Goal: Information Seeking & Learning: Check status

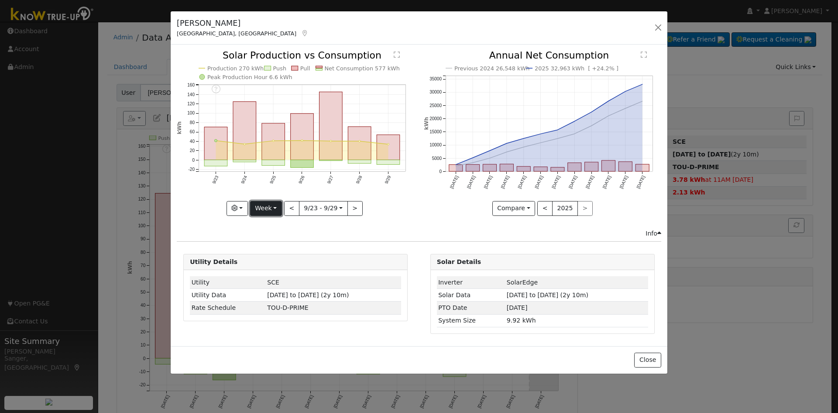
click at [266, 207] on button "Week" at bounding box center [266, 208] width 32 height 15
click at [273, 263] on link "Year" at bounding box center [281, 263] width 61 height 12
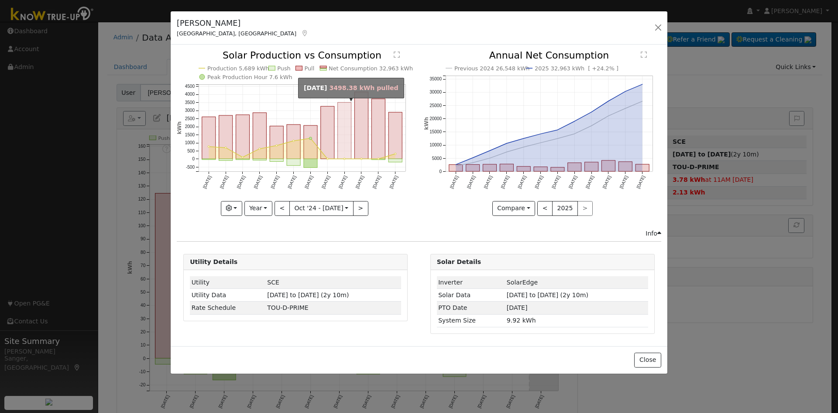
click at [340, 141] on rect "onclick=""" at bounding box center [345, 131] width 14 height 56
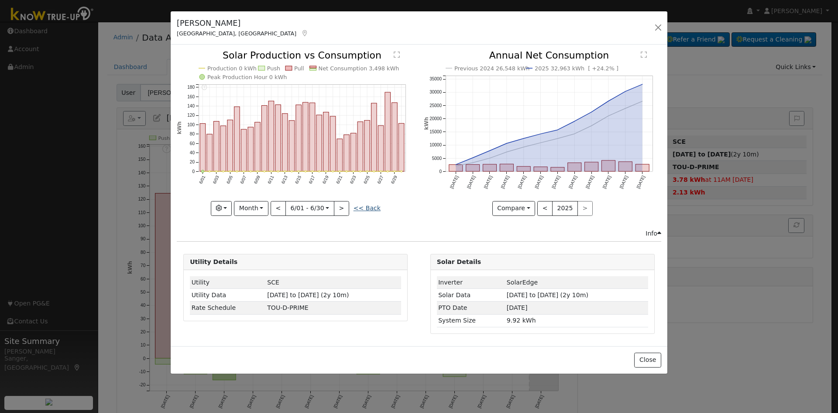
click at [370, 206] on link "<< Back" at bounding box center [367, 207] width 27 height 7
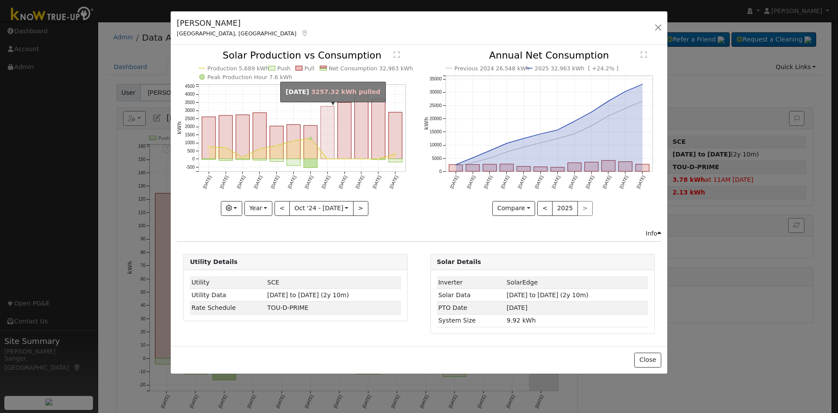
click at [328, 146] on rect "onclick=""" at bounding box center [328, 133] width 14 height 52
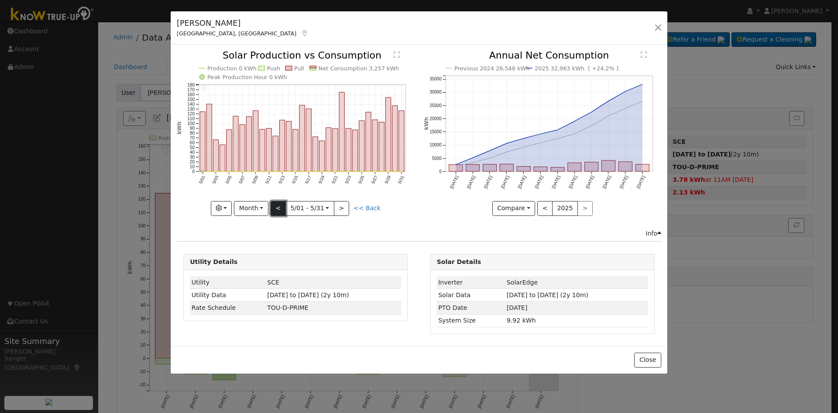
click at [282, 205] on button "<" at bounding box center [278, 208] width 15 height 15
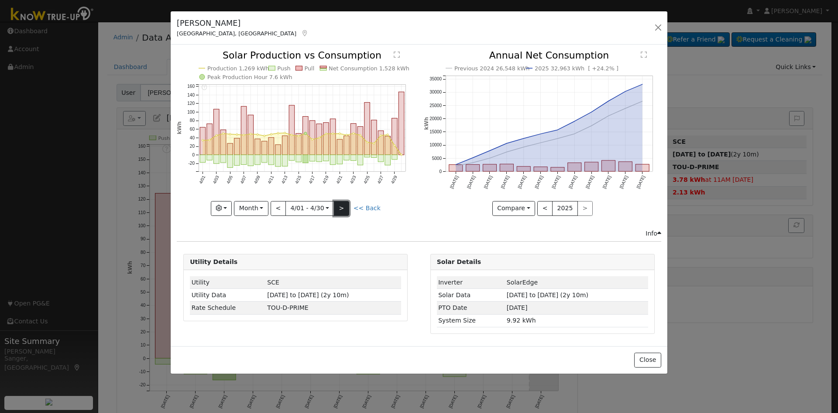
click at [346, 210] on button ">" at bounding box center [341, 208] width 15 height 15
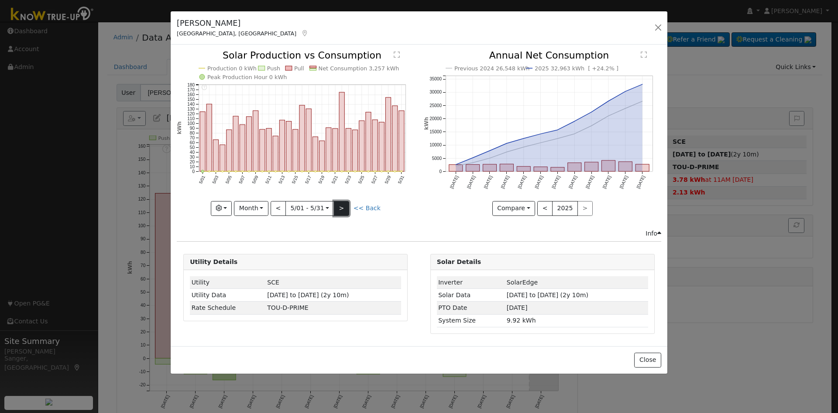
click at [346, 210] on button ">" at bounding box center [341, 208] width 15 height 15
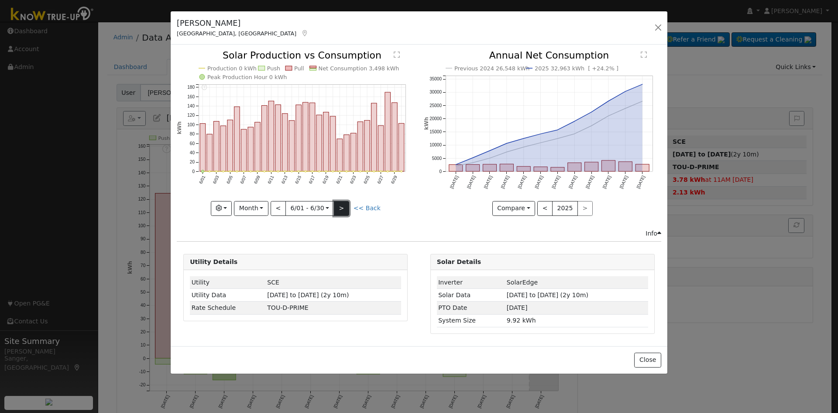
click at [346, 210] on button ">" at bounding box center [341, 208] width 15 height 15
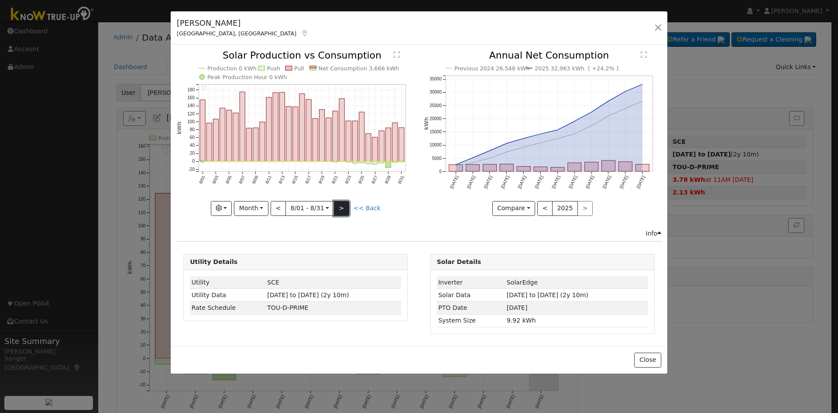
click at [346, 210] on button ">" at bounding box center [341, 208] width 15 height 15
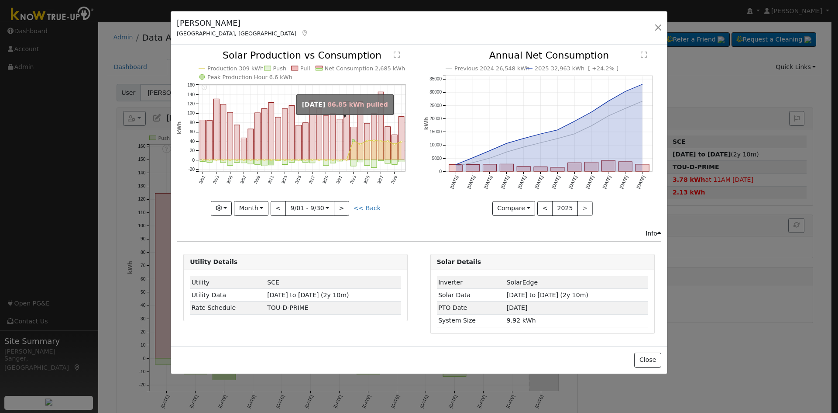
click at [340, 153] on rect "onclick=""" at bounding box center [340, 139] width 6 height 41
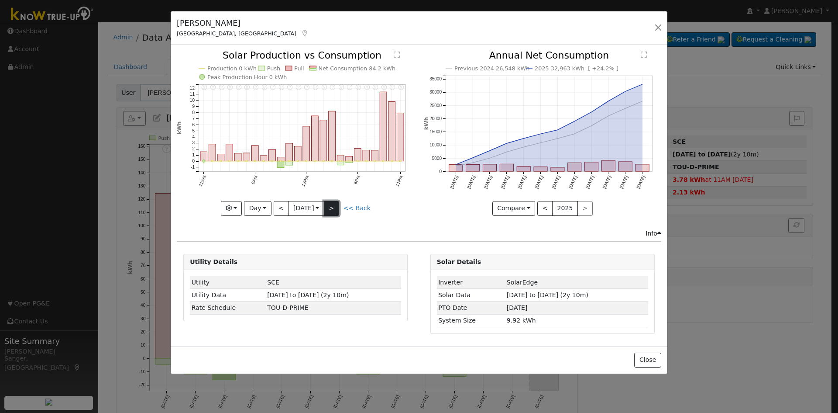
click at [335, 209] on button ">" at bounding box center [331, 208] width 15 height 15
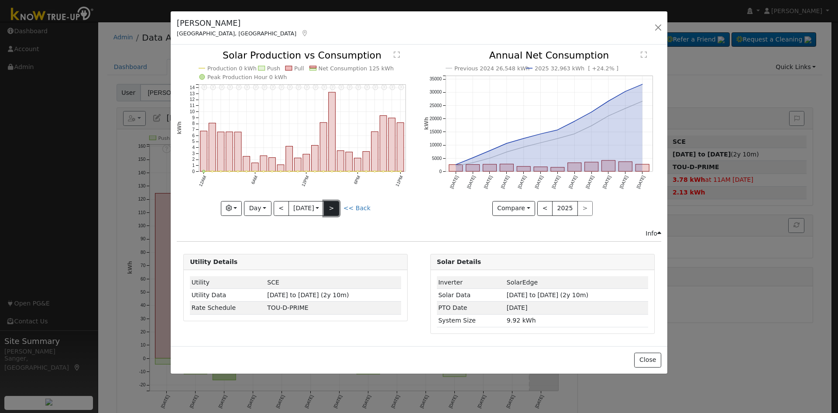
click at [335, 209] on button ">" at bounding box center [331, 208] width 15 height 15
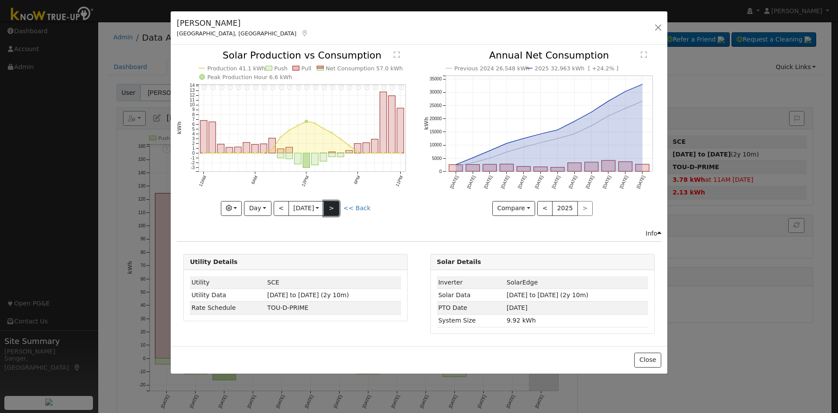
click at [335, 209] on button ">" at bounding box center [331, 208] width 15 height 15
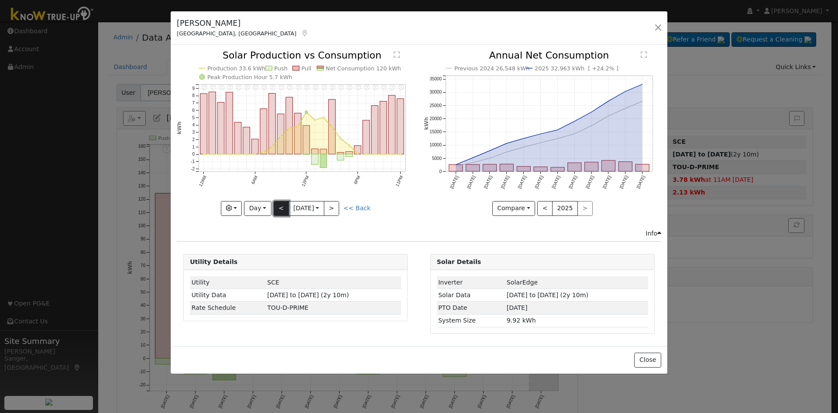
click at [282, 204] on button "<" at bounding box center [281, 208] width 15 height 15
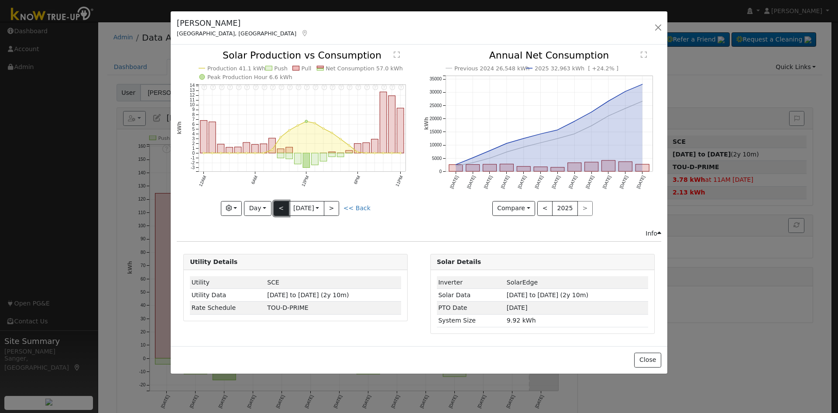
click at [278, 207] on button "<" at bounding box center [281, 208] width 15 height 15
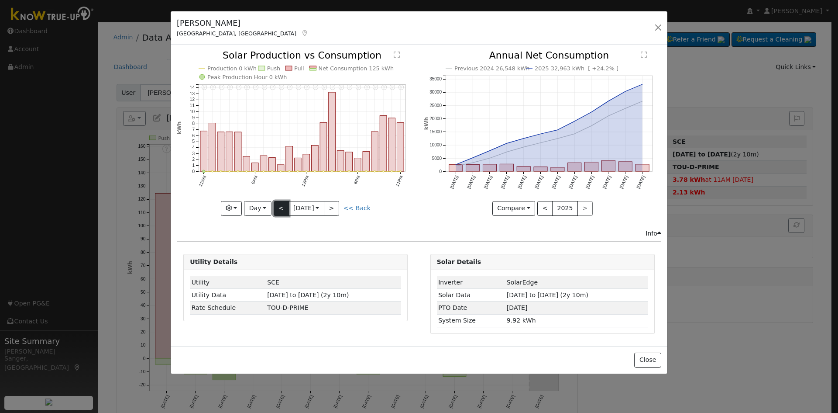
click at [278, 207] on button "<" at bounding box center [281, 208] width 15 height 15
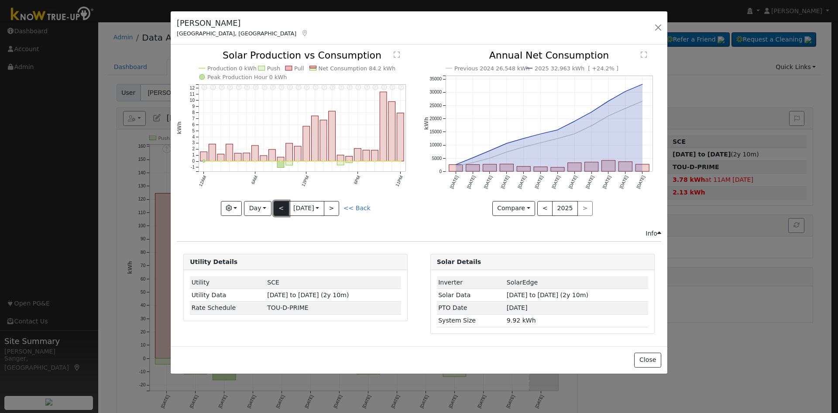
click at [278, 207] on button "<" at bounding box center [281, 208] width 15 height 15
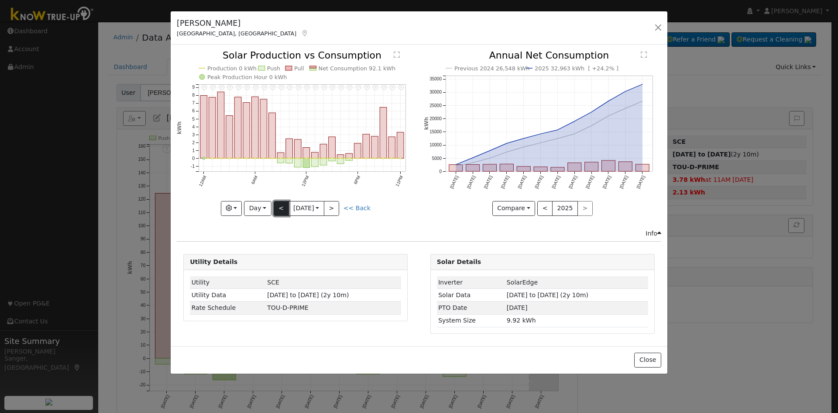
click at [278, 207] on button "<" at bounding box center [281, 208] width 15 height 15
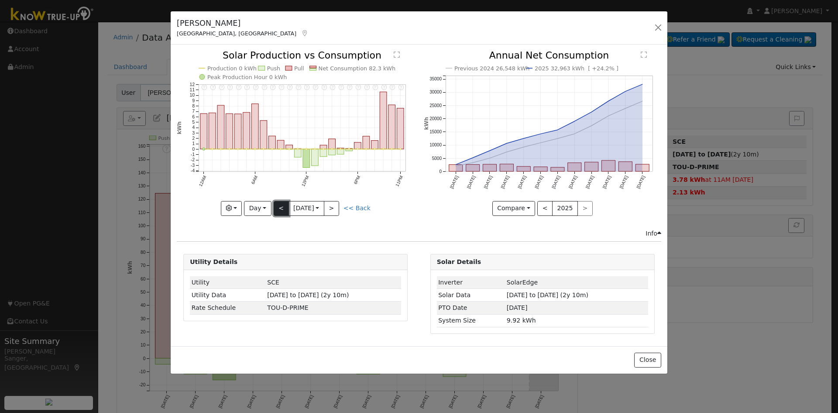
click at [278, 207] on button "<" at bounding box center [281, 208] width 15 height 15
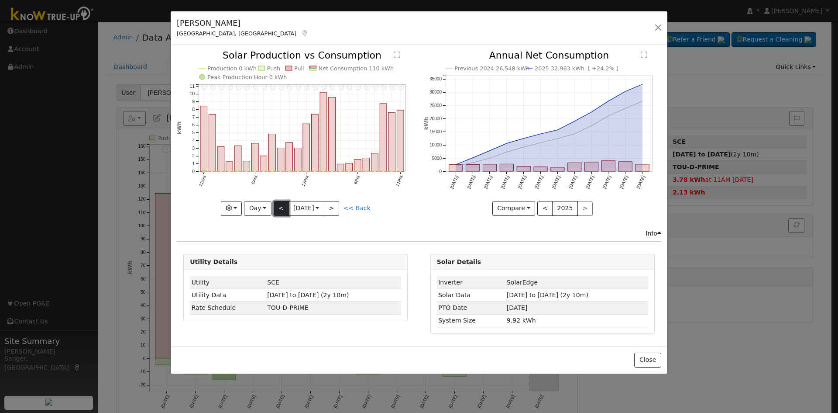
click at [278, 207] on button "<" at bounding box center [281, 208] width 15 height 15
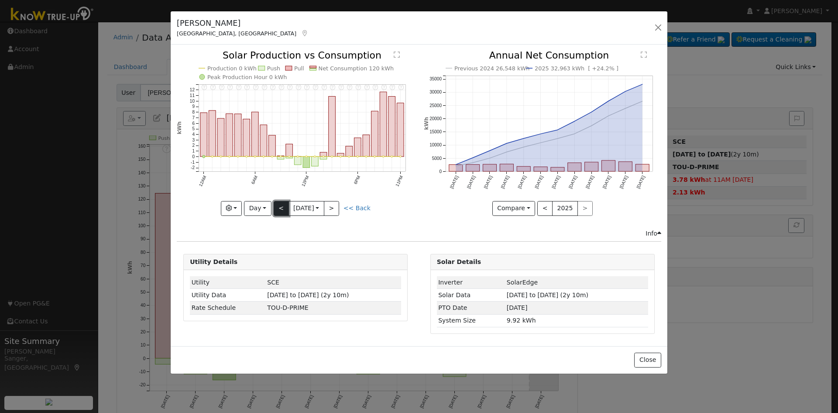
click at [278, 207] on button "<" at bounding box center [281, 208] width 15 height 15
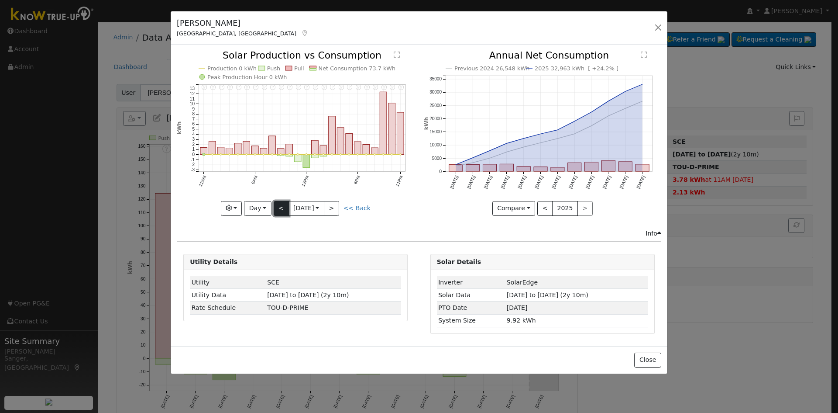
click at [278, 207] on button "<" at bounding box center [281, 208] width 15 height 15
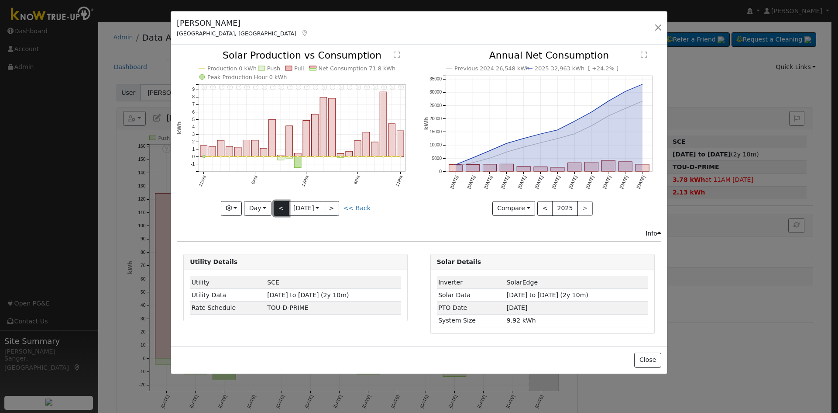
click at [278, 207] on button "<" at bounding box center [281, 208] width 15 height 15
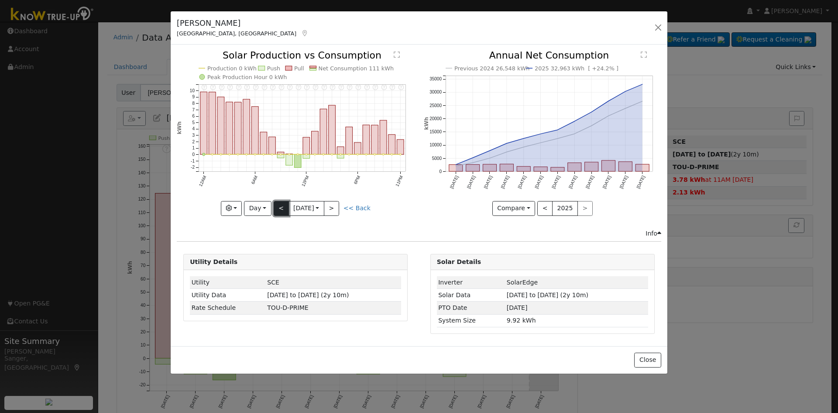
click at [278, 207] on button "<" at bounding box center [281, 208] width 15 height 15
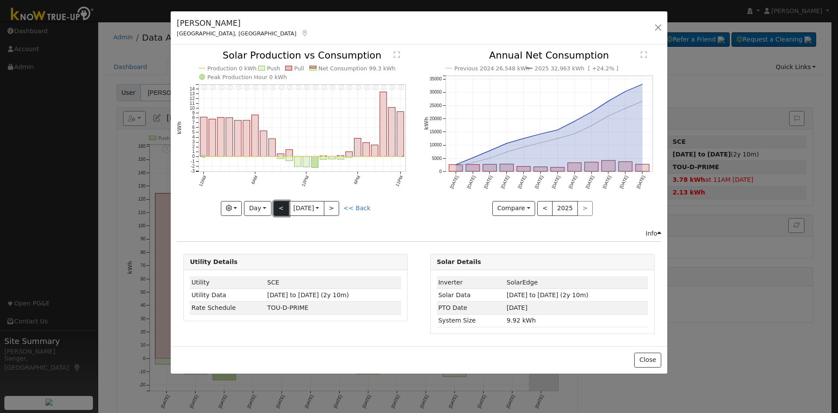
click at [278, 207] on button "<" at bounding box center [281, 208] width 15 height 15
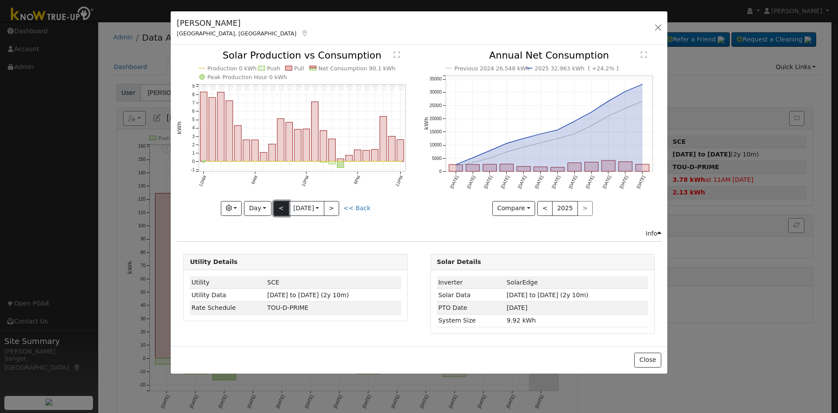
click at [278, 207] on button "<" at bounding box center [281, 208] width 15 height 15
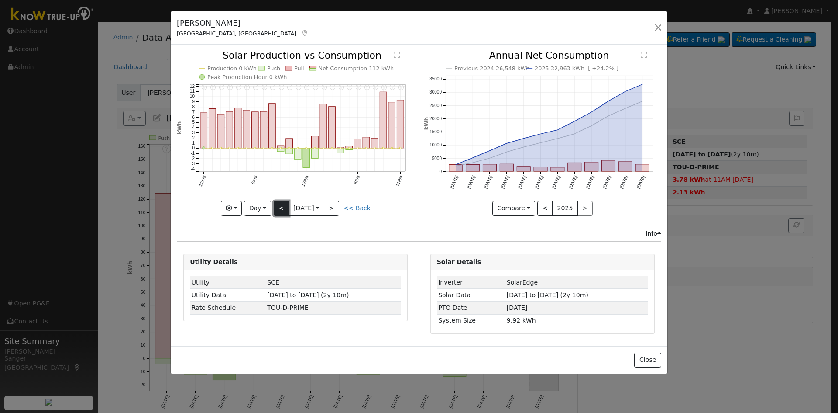
click at [278, 207] on button "<" at bounding box center [281, 208] width 15 height 15
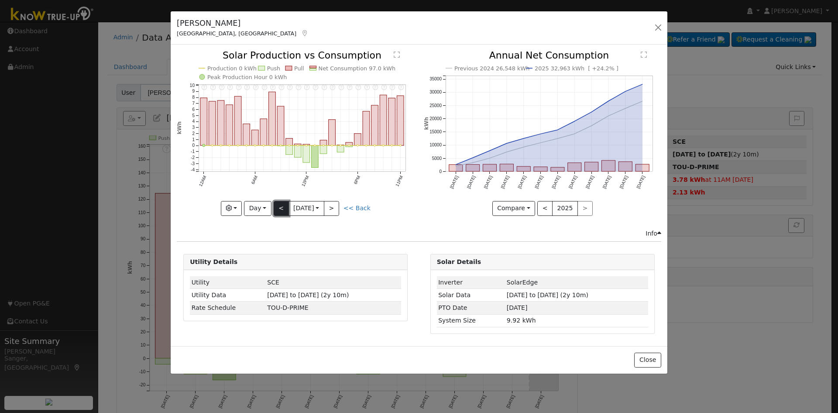
click at [278, 207] on button "<" at bounding box center [281, 208] width 15 height 15
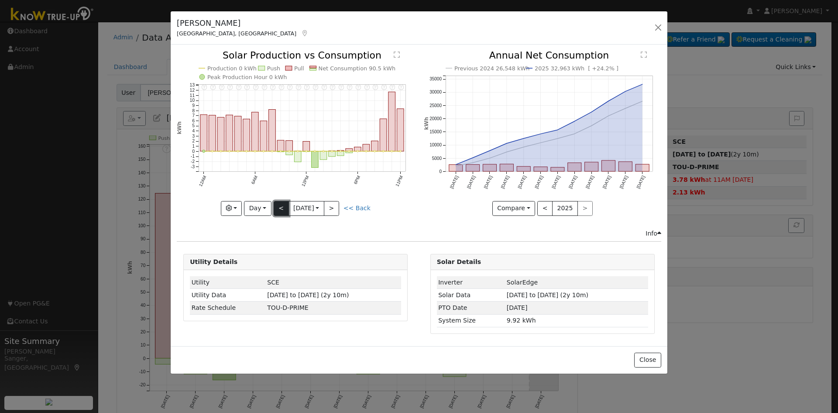
click at [278, 207] on button "<" at bounding box center [281, 208] width 15 height 15
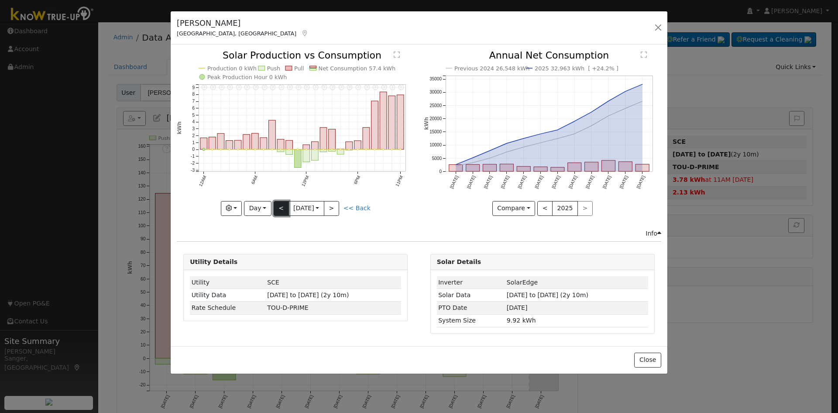
click at [278, 207] on button "<" at bounding box center [281, 208] width 15 height 15
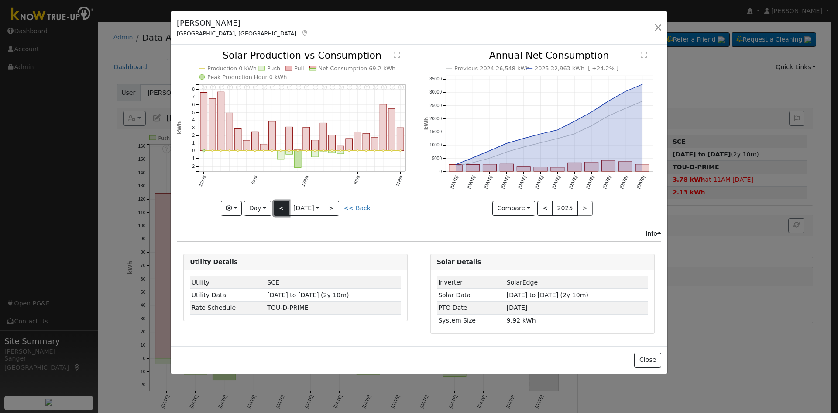
click at [278, 207] on button "<" at bounding box center [281, 208] width 15 height 15
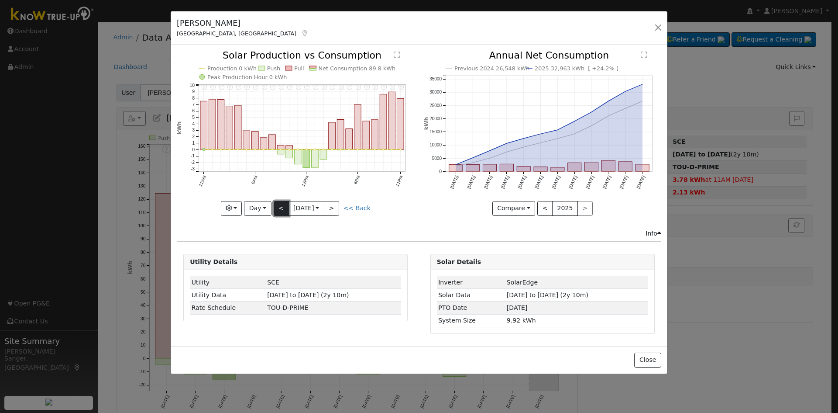
click at [278, 207] on button "<" at bounding box center [281, 208] width 15 height 15
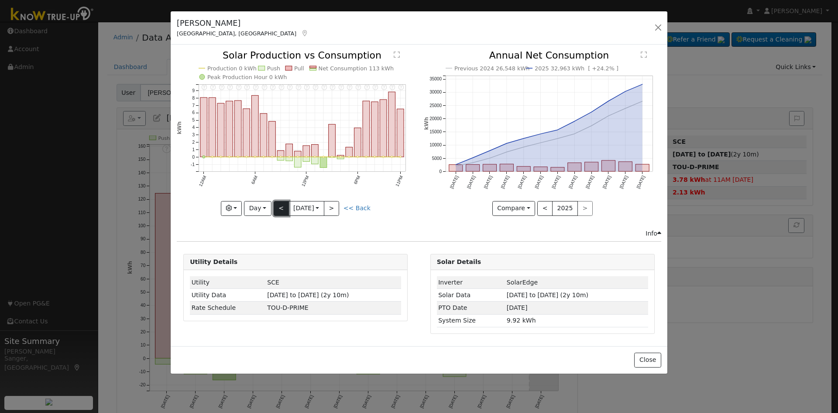
click at [278, 207] on button "<" at bounding box center [281, 208] width 15 height 15
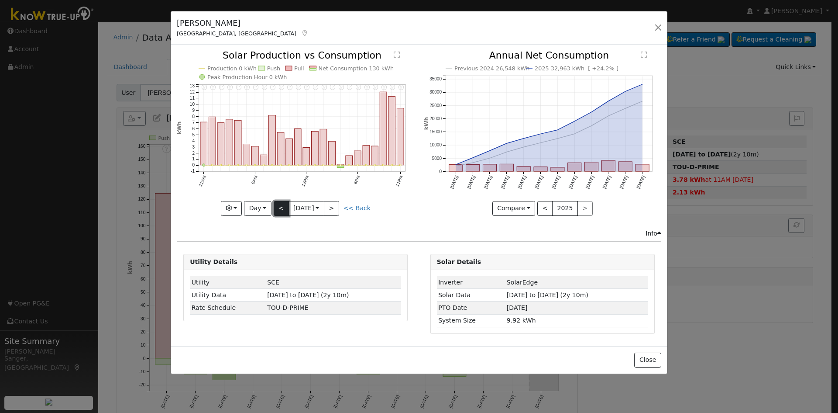
click at [278, 207] on button "<" at bounding box center [281, 208] width 15 height 15
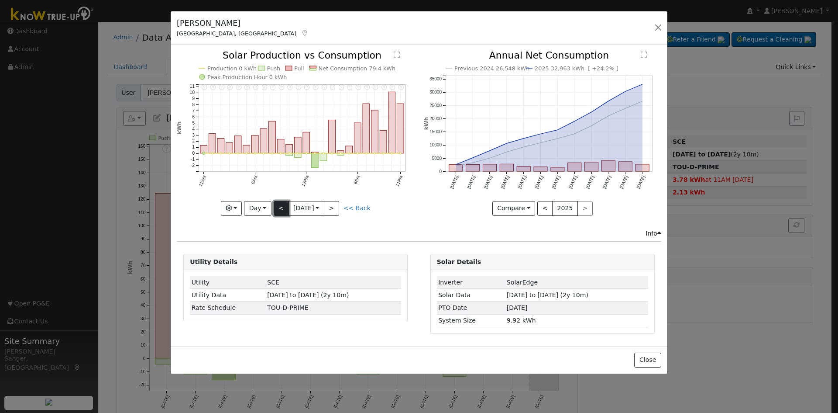
click at [278, 207] on button "<" at bounding box center [281, 208] width 15 height 15
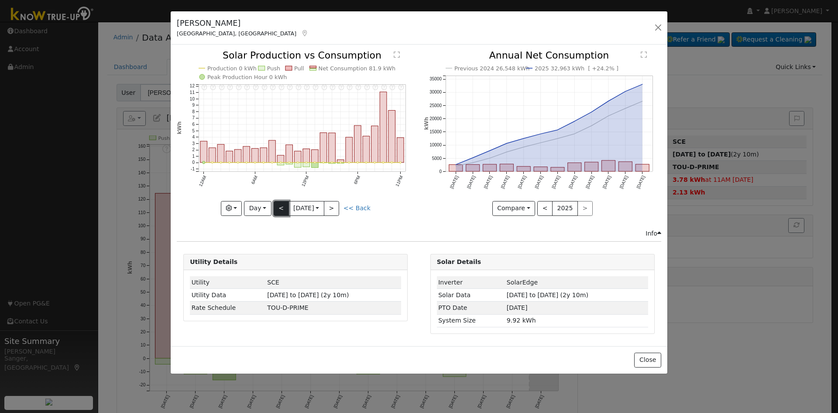
click at [278, 207] on button "<" at bounding box center [281, 208] width 15 height 15
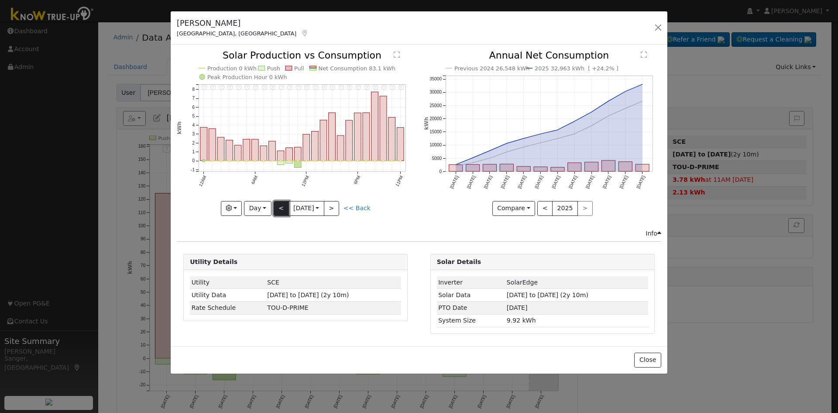
click at [278, 207] on button "<" at bounding box center [281, 208] width 15 height 15
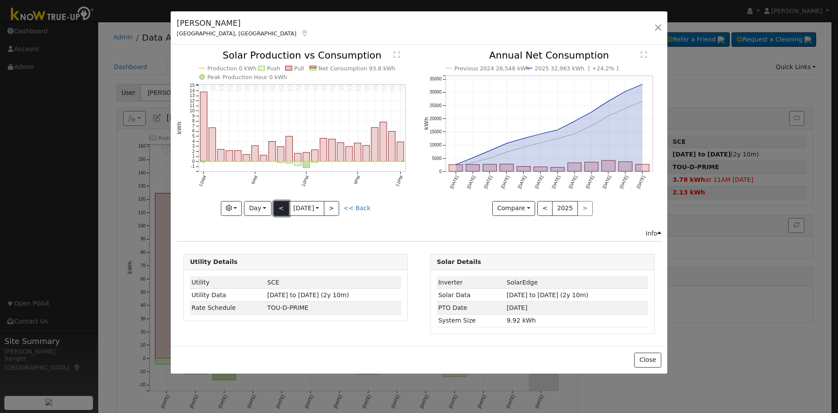
click at [278, 207] on button "<" at bounding box center [281, 208] width 15 height 15
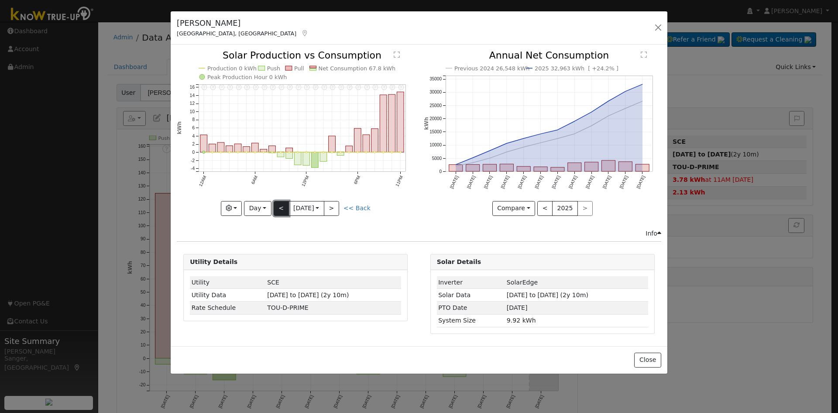
click at [278, 207] on button "<" at bounding box center [281, 208] width 15 height 15
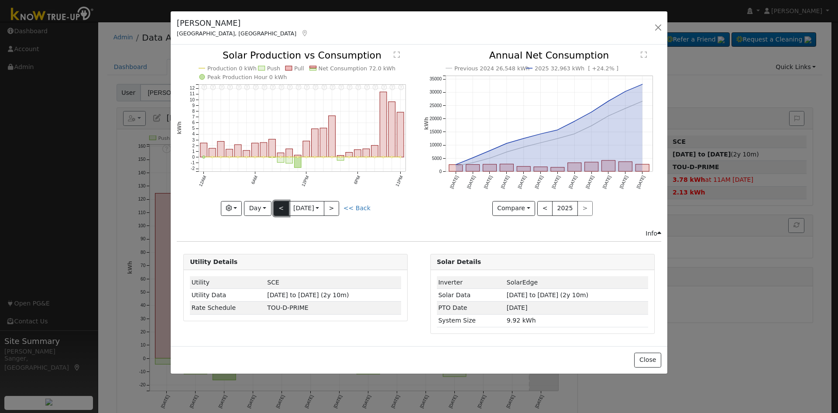
click at [278, 207] on button "<" at bounding box center [281, 208] width 15 height 15
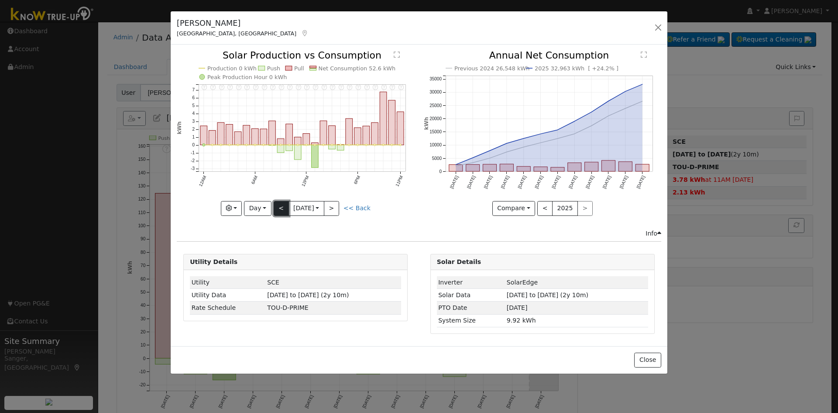
click at [278, 207] on button "<" at bounding box center [281, 208] width 15 height 15
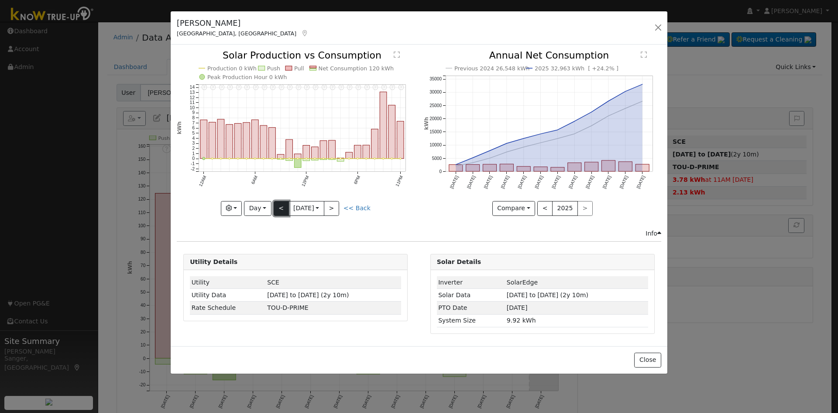
click at [278, 207] on button "<" at bounding box center [281, 208] width 15 height 15
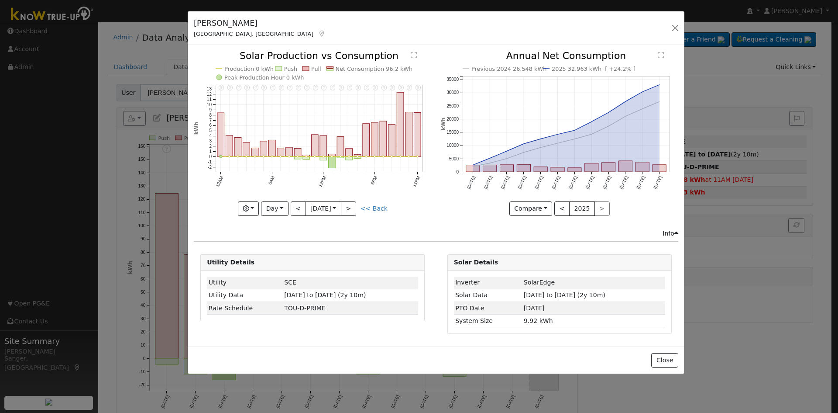
drag, startPoint x: 178, startPoint y: 23, endPoint x: 195, endPoint y: 23, distance: 17.0
click at [195, 23] on h5 "William Hendrickson" at bounding box center [260, 22] width 132 height 11
click at [352, 205] on button ">" at bounding box center [348, 208] width 15 height 15
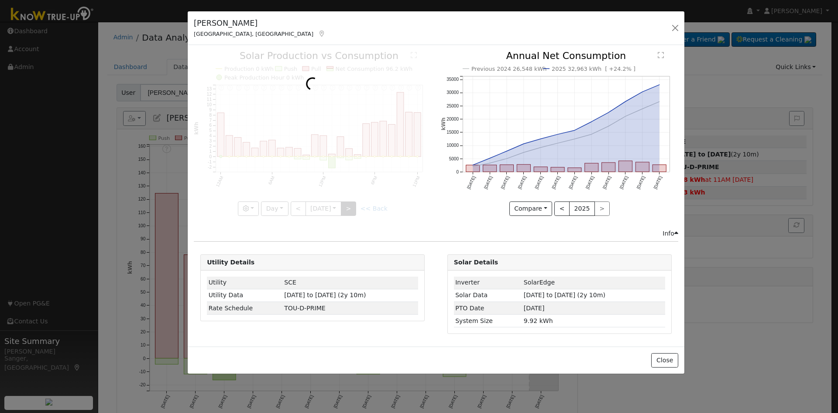
click at [352, 205] on div at bounding box center [313, 133] width 238 height 165
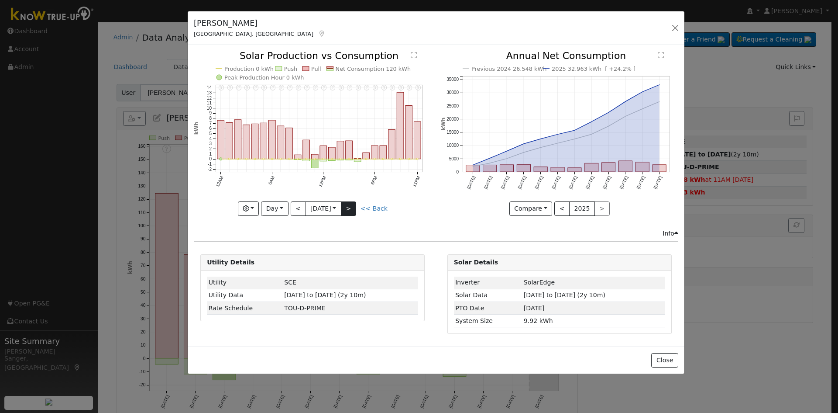
click at [352, 205] on div "11PM - Error: 'datetime.date' object has no attribute 'date' 10PM - Error: 'dat…" at bounding box center [313, 133] width 238 height 165
click at [352, 205] on button ">" at bounding box center [348, 208] width 15 height 15
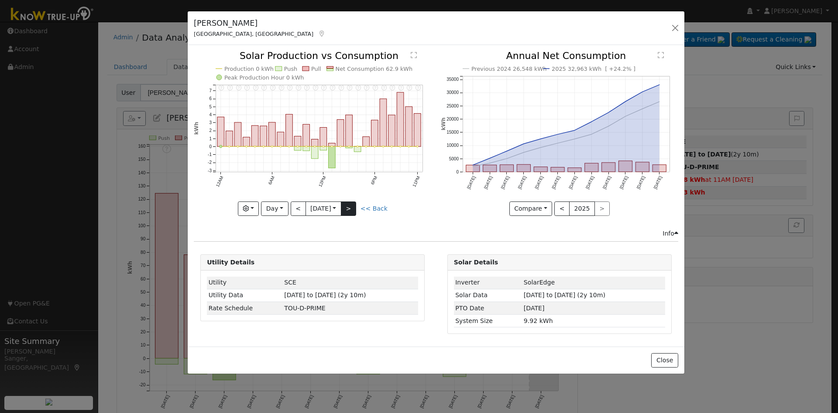
click at [352, 205] on div "11PM - Error: 'datetime.date' object has no attribute 'date' 10PM - Error: 'dat…" at bounding box center [313, 133] width 238 height 165
click at [352, 205] on button ">" at bounding box center [348, 208] width 15 height 15
click at [352, 205] on div "11PM - Error: 'datetime.date' object has no attribute 'date' 10PM - Error: 'dat…" at bounding box center [313, 133] width 238 height 165
click at [352, 205] on button ">" at bounding box center [348, 208] width 15 height 15
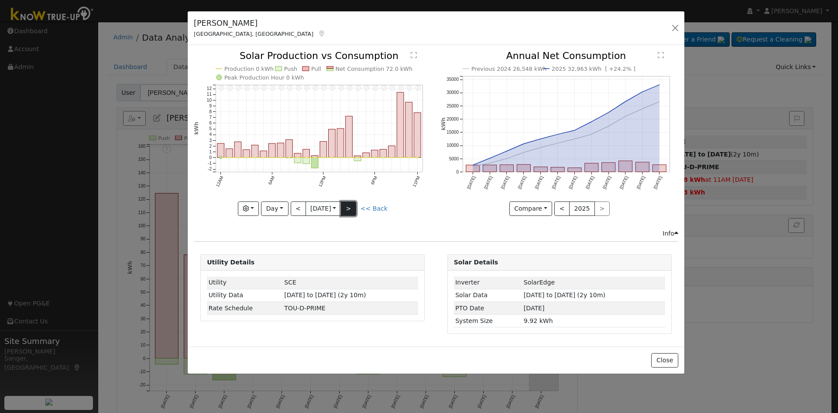
click at [352, 205] on button ">" at bounding box center [348, 208] width 15 height 15
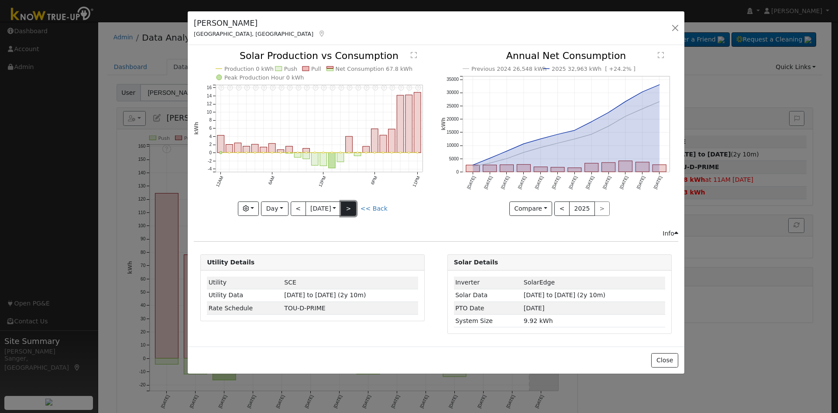
click at [352, 205] on button ">" at bounding box center [348, 208] width 15 height 15
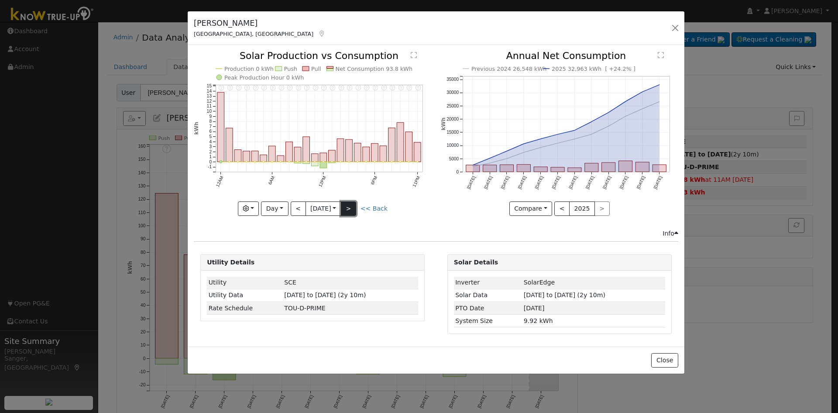
click at [352, 205] on button ">" at bounding box center [348, 208] width 15 height 15
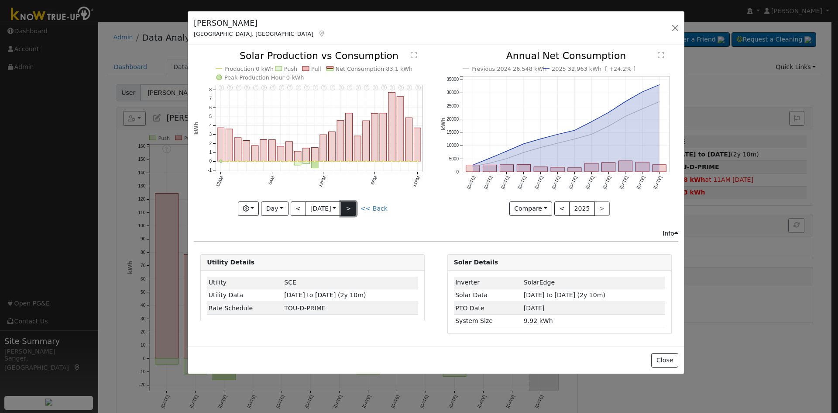
click at [352, 205] on button ">" at bounding box center [348, 208] width 15 height 15
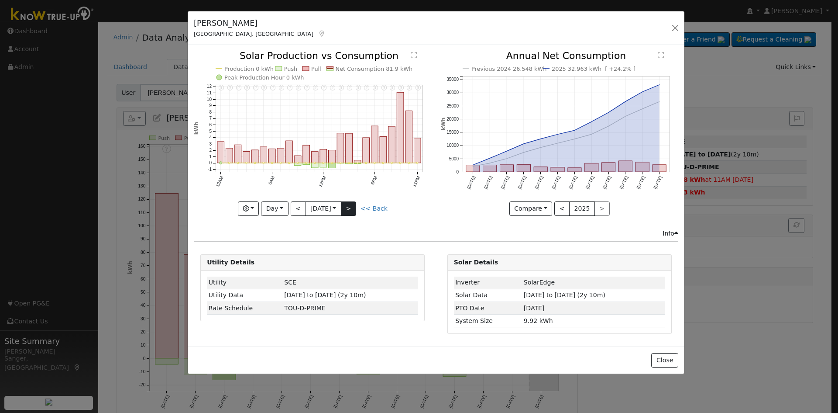
click at [352, 205] on div "11PM - Error: 'datetime.date' object has no attribute 'date' 10PM - Error: 'dat…" at bounding box center [313, 133] width 238 height 165
click at [352, 205] on button ">" at bounding box center [348, 208] width 15 height 15
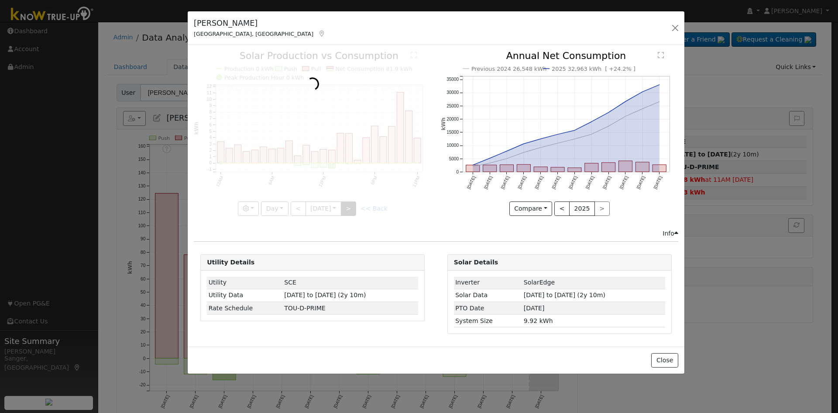
click at [352, 205] on div at bounding box center [313, 133] width 238 height 165
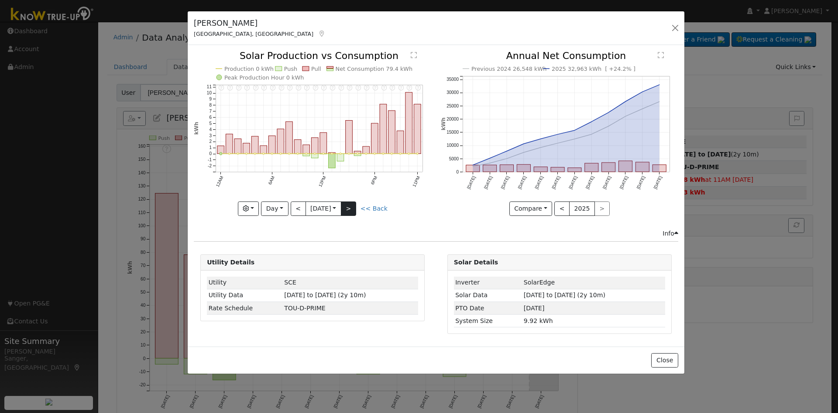
click at [352, 205] on div "11PM - Error: 'datetime.date' object has no attribute 'date' 10PM - Error: 'dat…" at bounding box center [313, 133] width 238 height 165
click at [352, 205] on button ">" at bounding box center [348, 208] width 15 height 15
type input "2025-09-03"
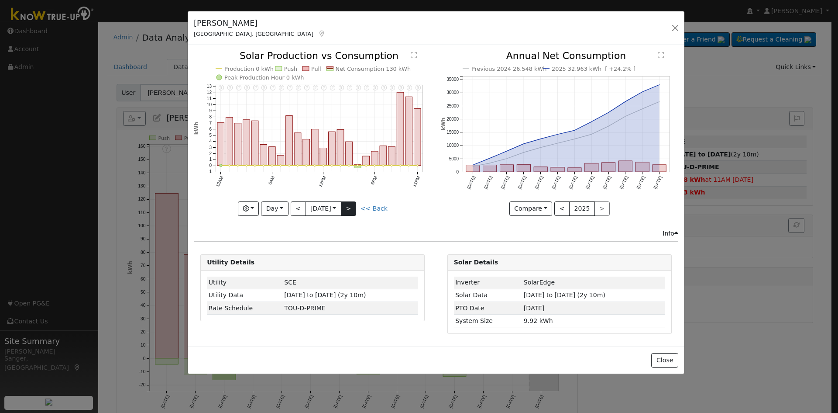
click at [352, 205] on div at bounding box center [313, 133] width 238 height 165
click at [275, 209] on button "Day" at bounding box center [274, 208] width 27 height 15
click at [283, 274] on link "Custom" at bounding box center [292, 275] width 61 height 12
click at [307, 205] on input "2025-09-03" at bounding box center [314, 209] width 28 height 14
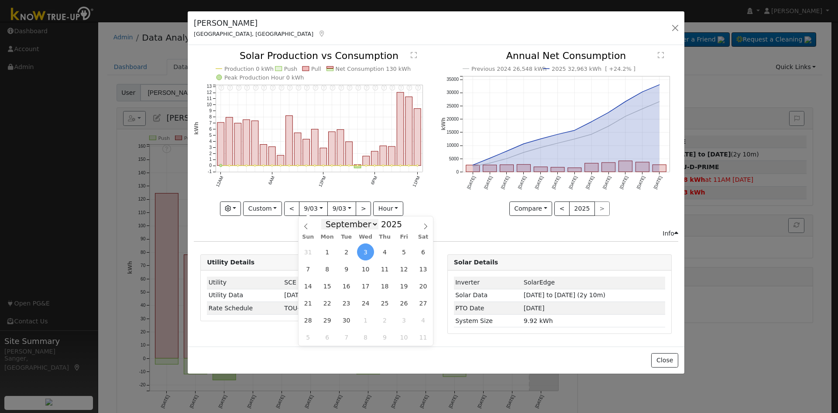
click at [348, 225] on select "January February March April May June July August September October November De…" at bounding box center [349, 224] width 57 height 10
click at [404, 227] on span at bounding box center [407, 226] width 6 height 5
type input "2024"
click at [350, 225] on select "January February March April May June July August September October November De…" at bounding box center [349, 224] width 57 height 10
select select "4"
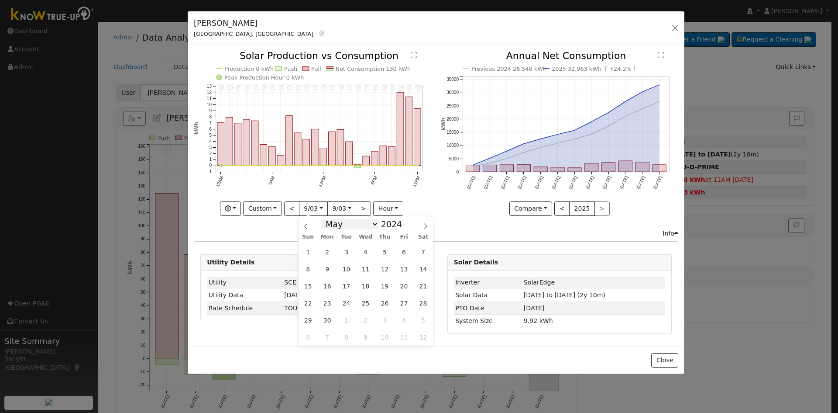
click at [328, 219] on select "January February March April May June July August September October November De…" at bounding box center [349, 224] width 57 height 10
click at [346, 318] on span "28" at bounding box center [346, 319] width 17 height 17
type input "2024-05-28"
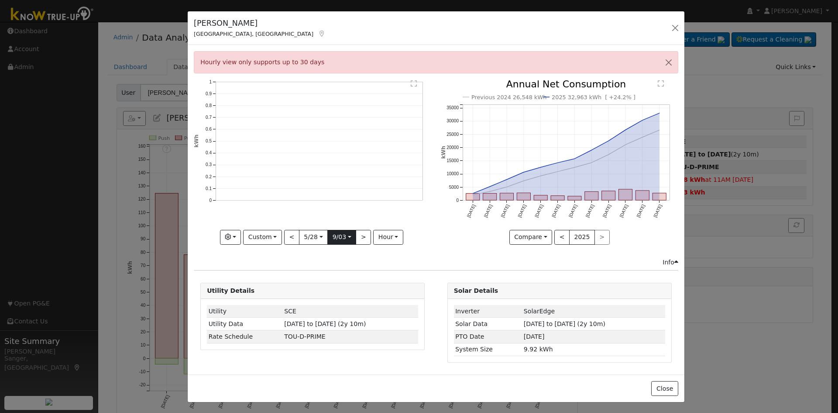
click at [340, 235] on input "2025-09-03" at bounding box center [342, 237] width 28 height 14
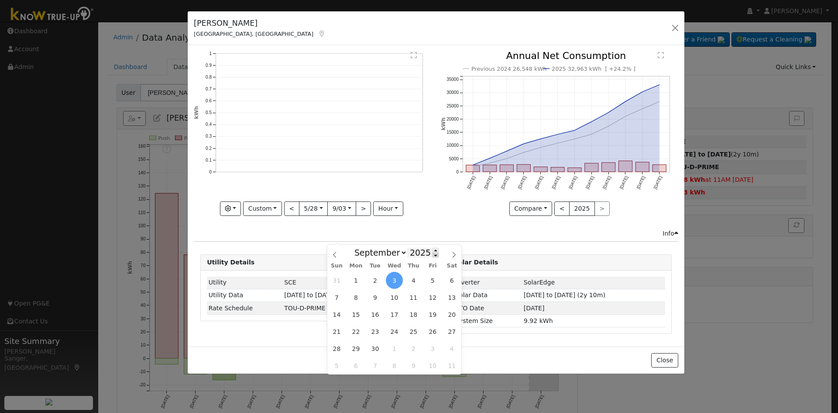
click at [433, 255] on span at bounding box center [436, 254] width 6 height 5
type input "2024"
click at [341, 212] on input "2025-09-03" at bounding box center [342, 209] width 28 height 14
click at [343, 209] on input "2025-09-03" at bounding box center [342, 209] width 28 height 14
click at [357, 332] on span "23" at bounding box center [356, 331] width 17 height 17
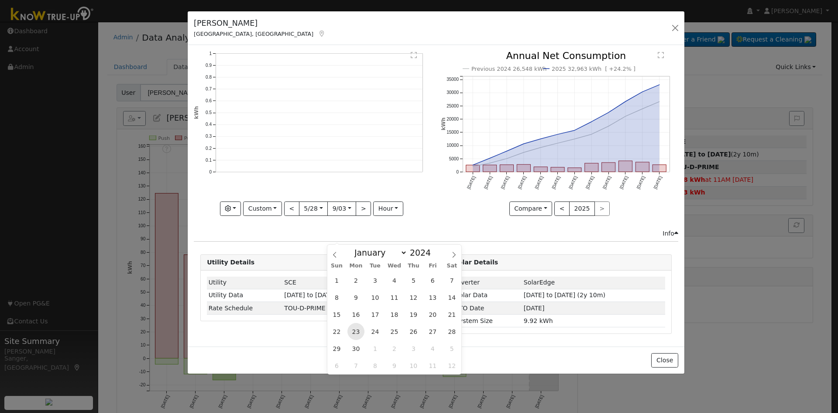
type input "2024-09-23"
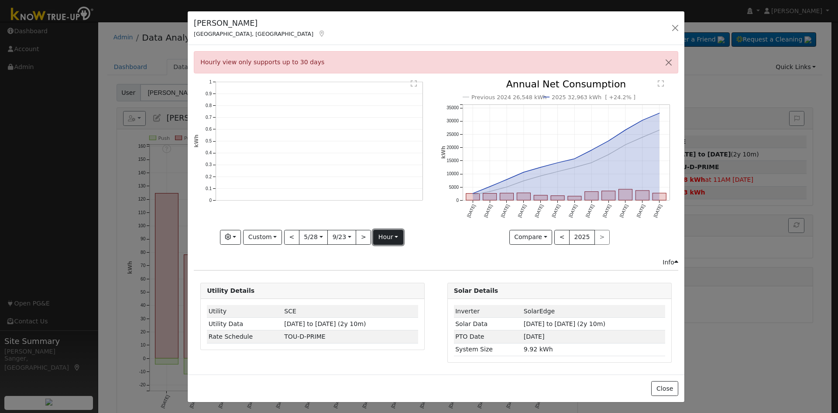
click at [385, 232] on button "hour" at bounding box center [388, 237] width 30 height 15
click at [385, 265] on link "Day" at bounding box center [404, 267] width 61 height 12
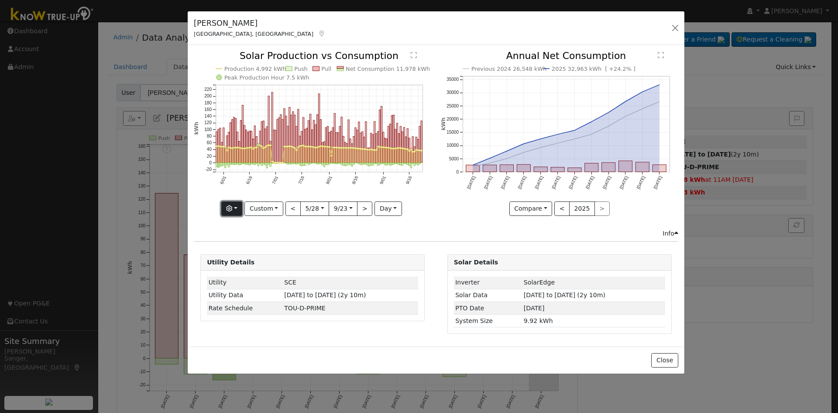
click at [231, 208] on icon "button" at bounding box center [229, 208] width 6 height 6
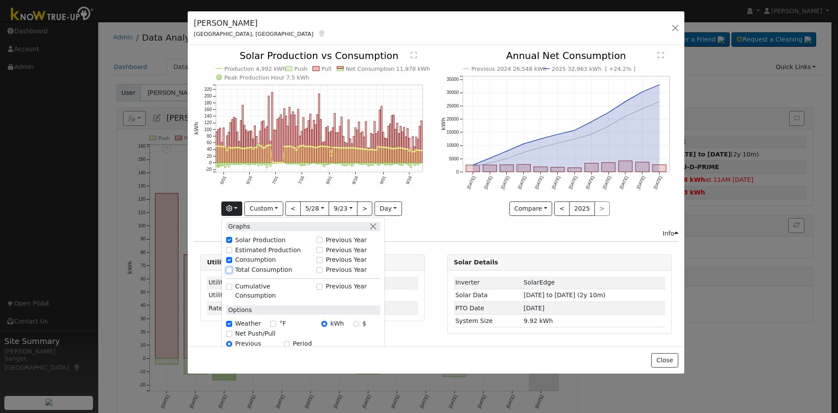
click at [232, 269] on input "Total Consumption" at bounding box center [229, 270] width 6 height 6
checkbox input "true"
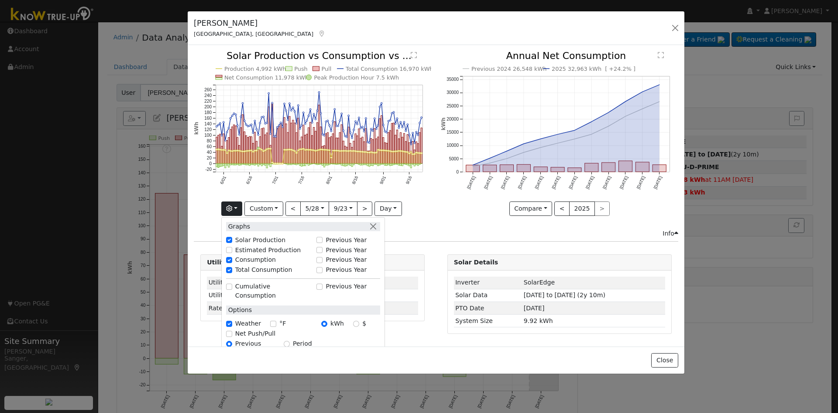
click at [445, 217] on div "Previous 2024 26,548 kWh 2025 32,963 kWh [ +24.2% ] Oct '24 Nov '24 Dec '24 Jan…" at bounding box center [559, 140] width 247 height 178
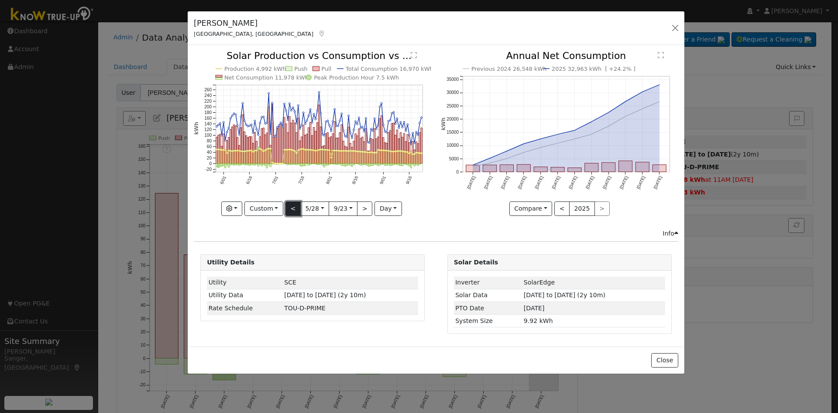
click at [293, 211] on button "<" at bounding box center [293, 208] width 15 height 15
type input "2024-01-30"
type input "2024-05-27"
select select "0"
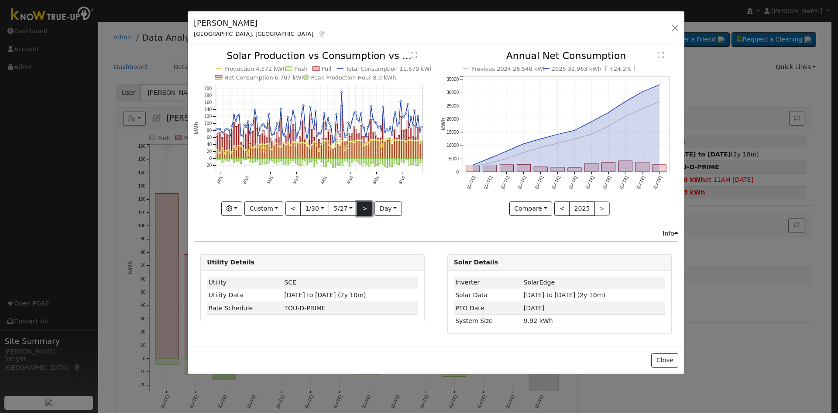
click at [366, 207] on button ">" at bounding box center [364, 208] width 15 height 15
type input "2024-05-28"
type input "2024-09-23"
select select "4"
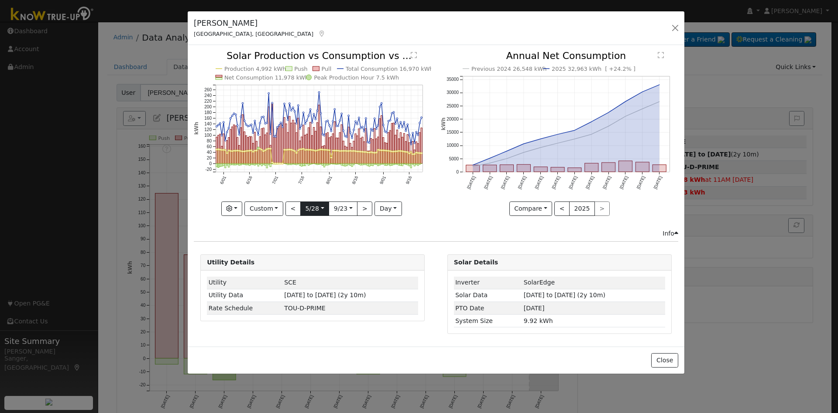
click at [315, 207] on input "2024-05-28" at bounding box center [315, 209] width 28 height 14
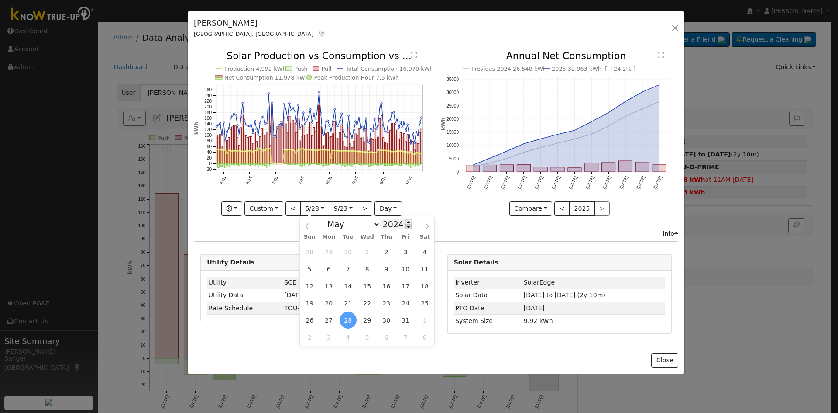
click at [406, 226] on span at bounding box center [409, 226] width 6 height 5
type input "2023"
click at [307, 319] on span "28" at bounding box center [309, 319] width 17 height 17
type input "2023-05-28"
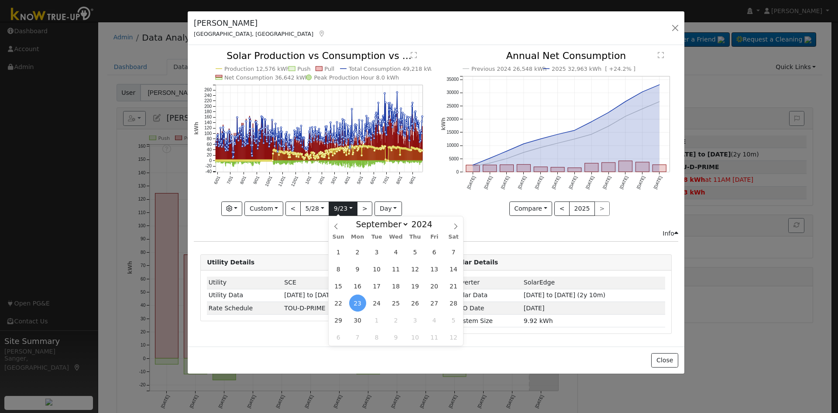
click at [342, 209] on input "2024-09-23" at bounding box center [343, 209] width 28 height 14
click at [435, 190] on div "Production 12,576 kWh Push Pull Total Consumption 49,218 kWh Net Consumption 36…" at bounding box center [313, 140] width 247 height 178
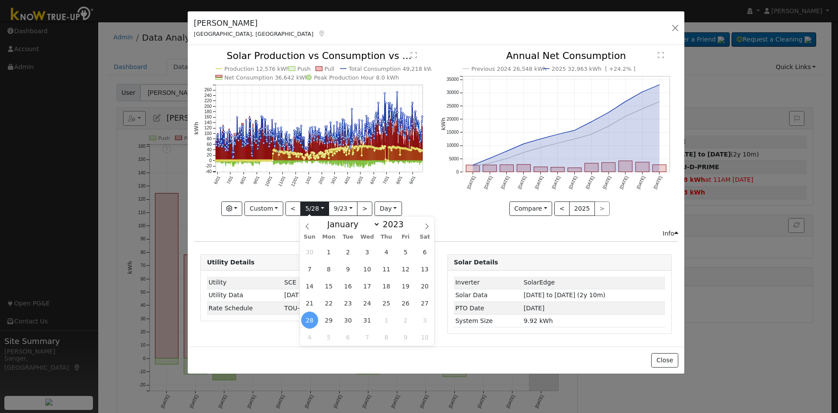
click at [314, 211] on input "2023-05-28" at bounding box center [315, 209] width 28 height 14
click at [341, 224] on select "January February March April May June July August September October November De…" at bounding box center [351, 224] width 57 height 10
